Goal: Information Seeking & Learning: Learn about a topic

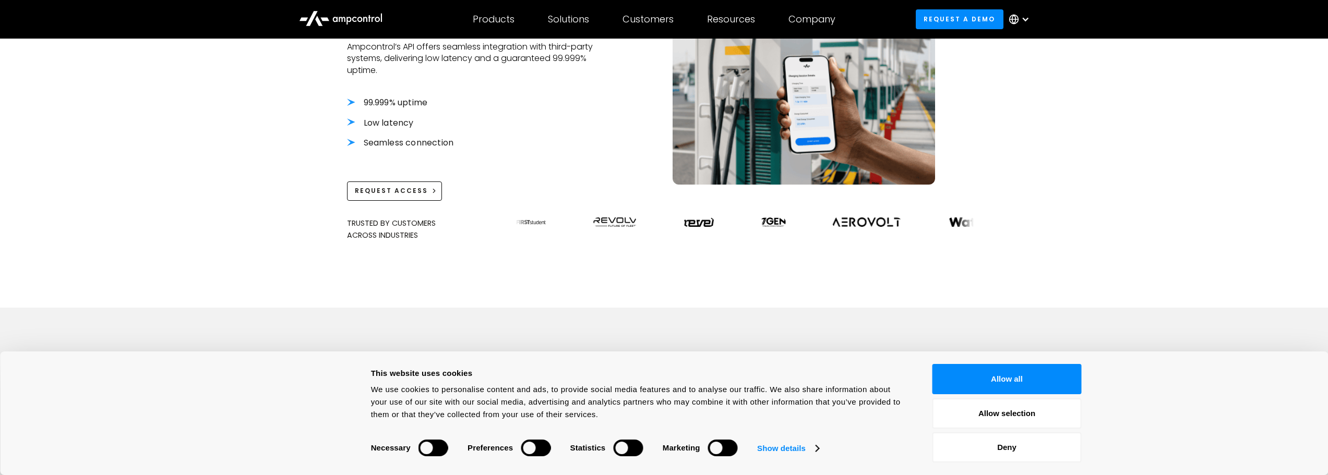
scroll to position [524, 0]
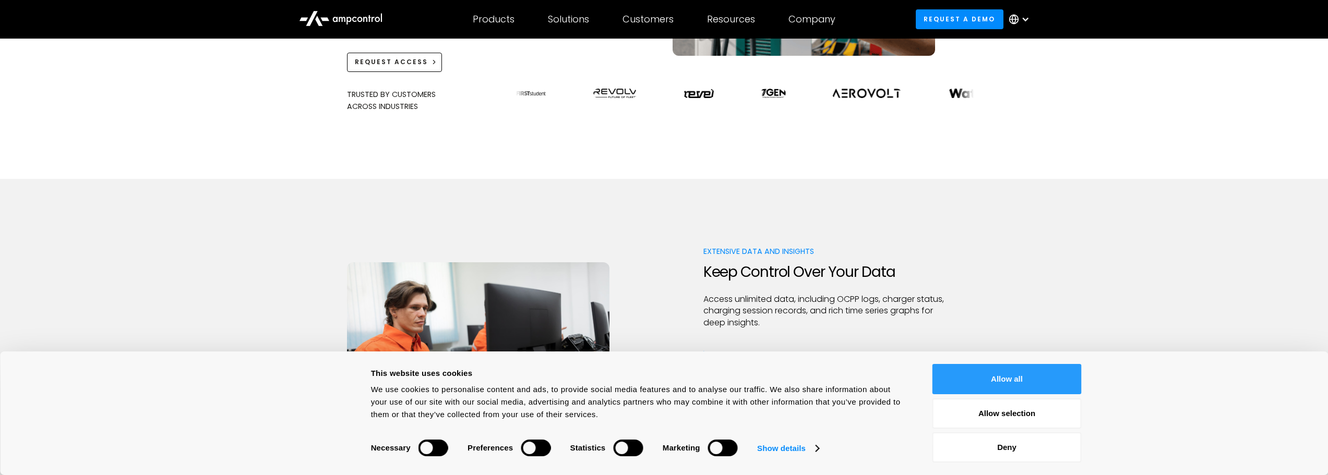
click at [952, 381] on button "Allow all" at bounding box center [1006, 379] width 149 height 30
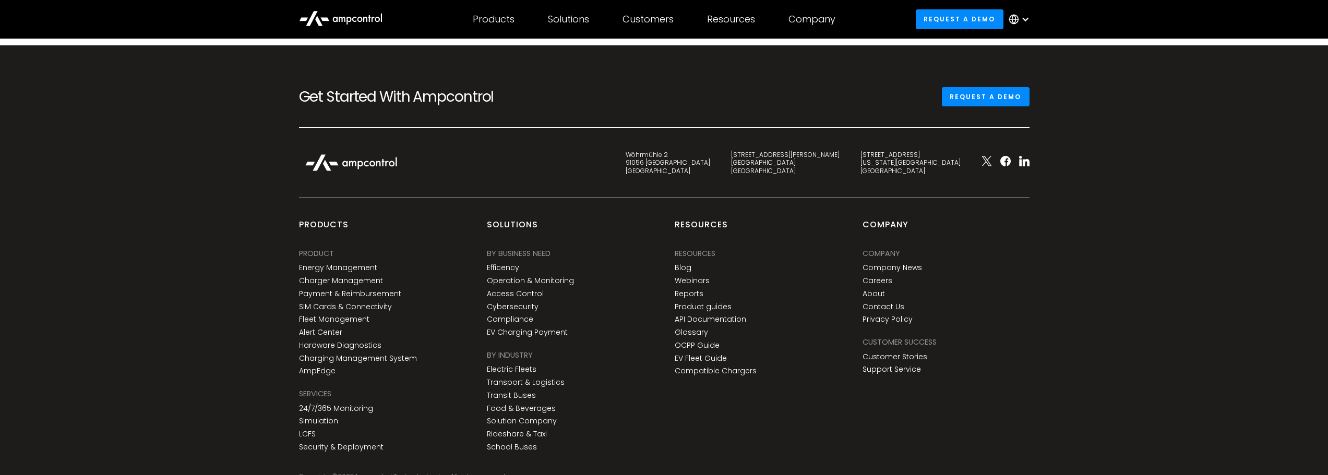
scroll to position [2736, 0]
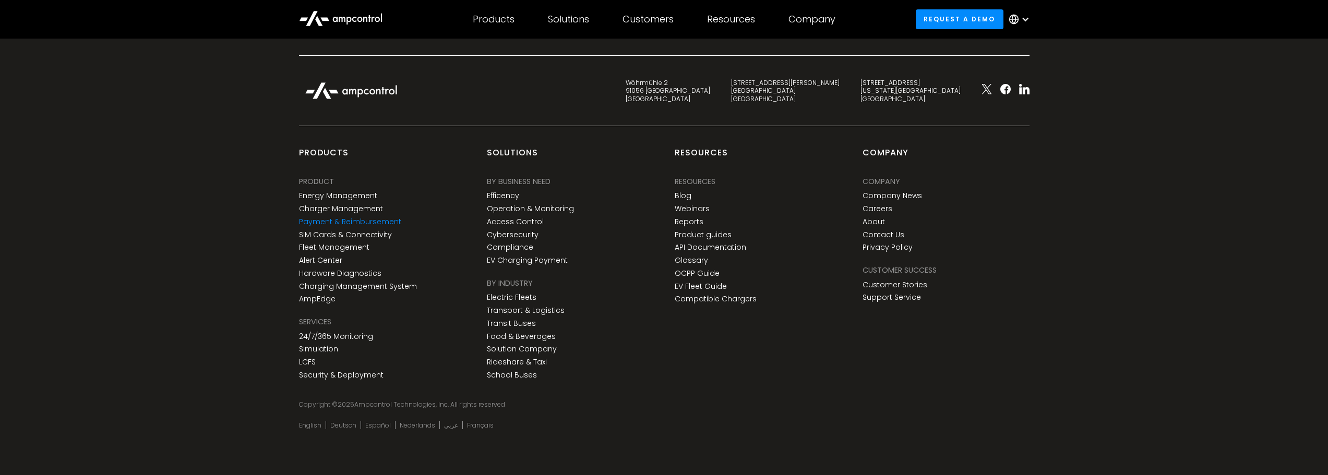
click at [384, 223] on link "Payment & Reimbursement" at bounding box center [350, 222] width 102 height 9
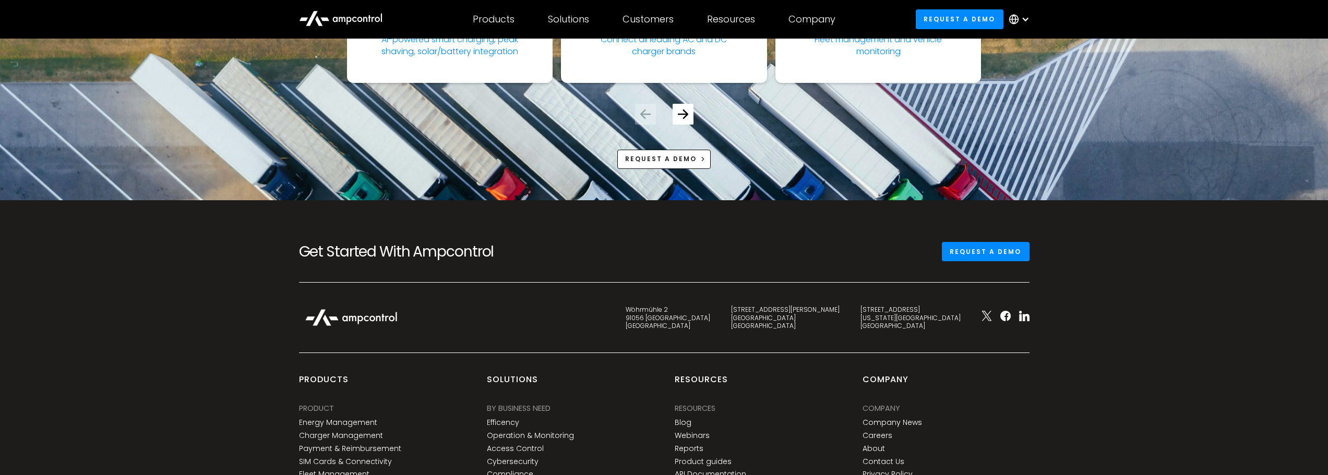
scroll to position [3339, 0]
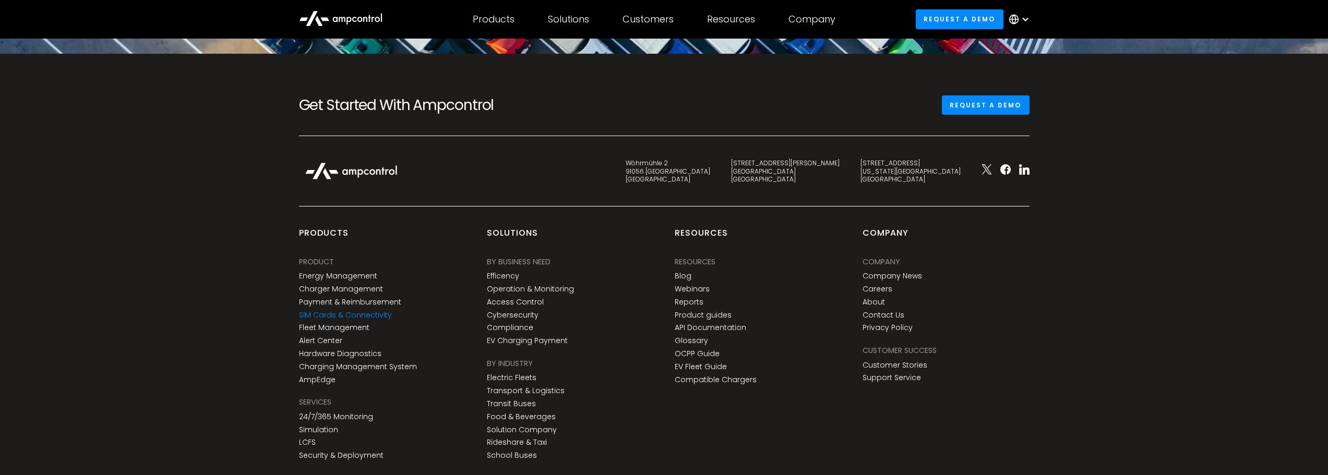
click at [360, 312] on link "SIM Cards & Connectivity" at bounding box center [345, 315] width 93 height 9
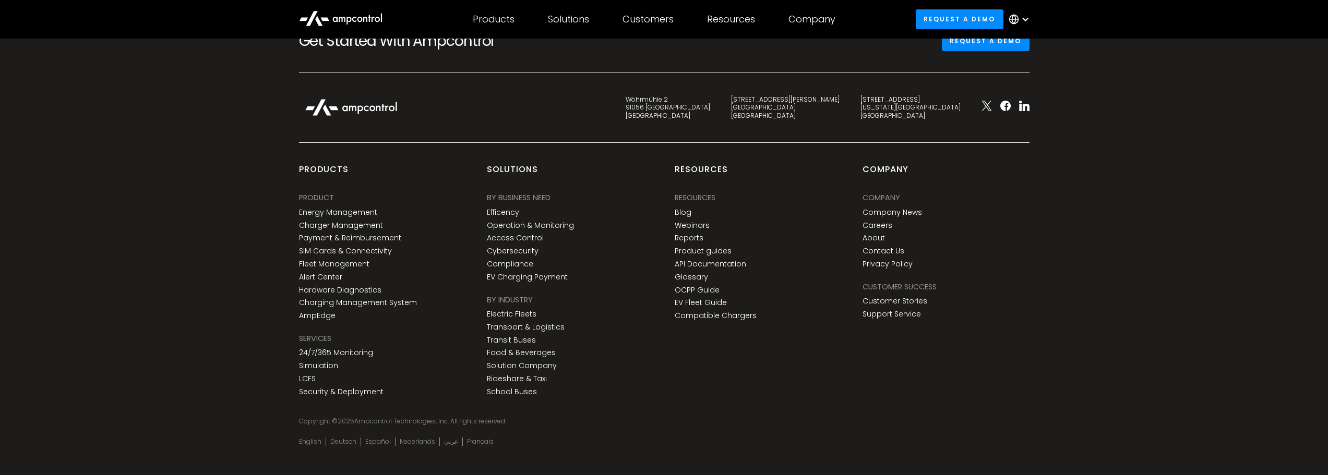
scroll to position [3408, 0]
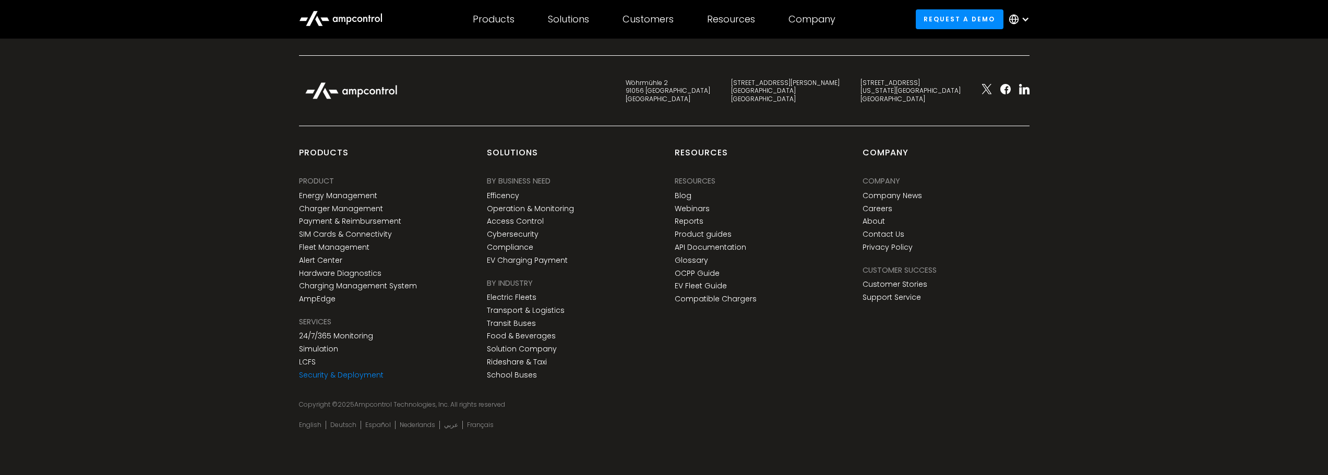
click at [373, 377] on link "Security & Deployment" at bounding box center [341, 375] width 85 height 9
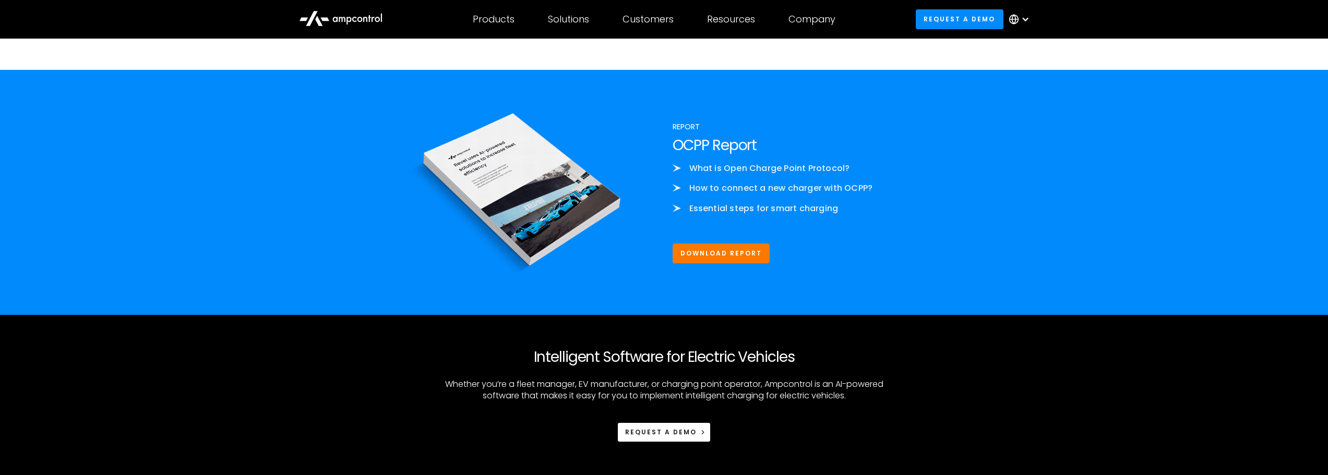
scroll to position [1669, 0]
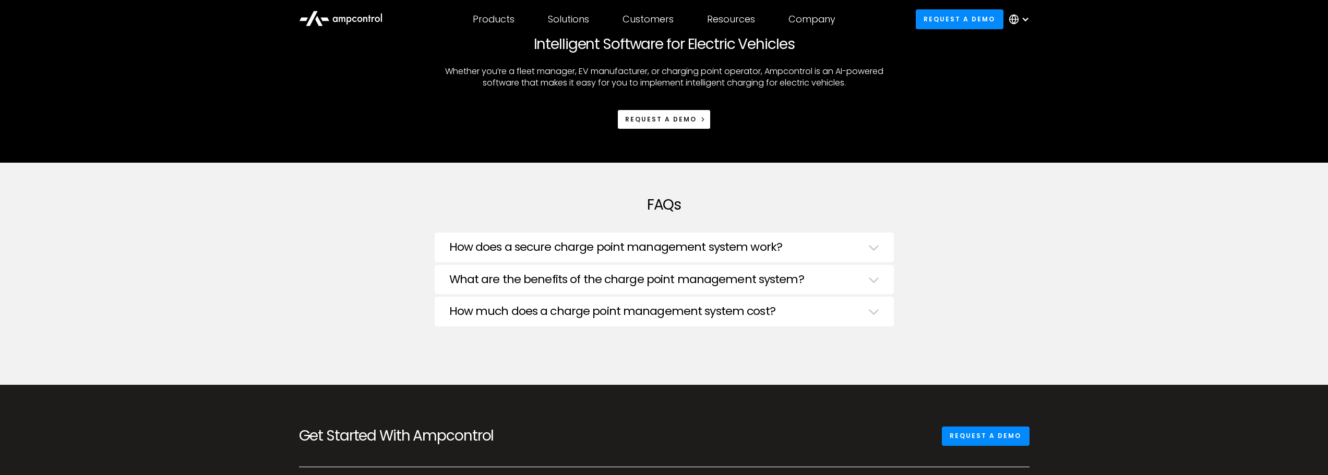
click at [699, 251] on h3 "How does a secure charge point management system work?" at bounding box center [615, 248] width 333 height 14
